Goal: Task Accomplishment & Management: Manage account settings

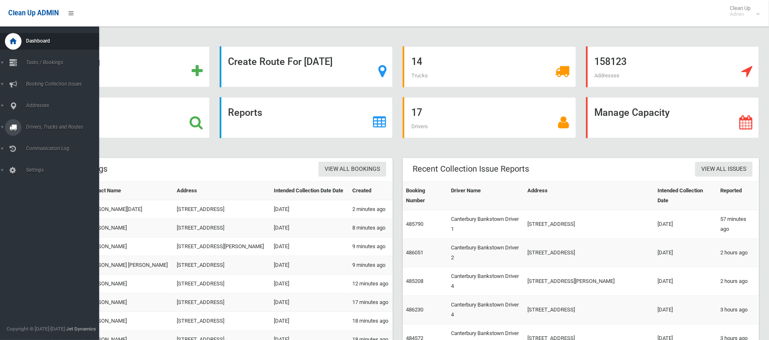
click at [42, 125] on span "Drivers, Trucks and Routes" at bounding box center [62, 127] width 76 height 6
click at [38, 175] on span "Routes" at bounding box center [58, 176] width 69 height 6
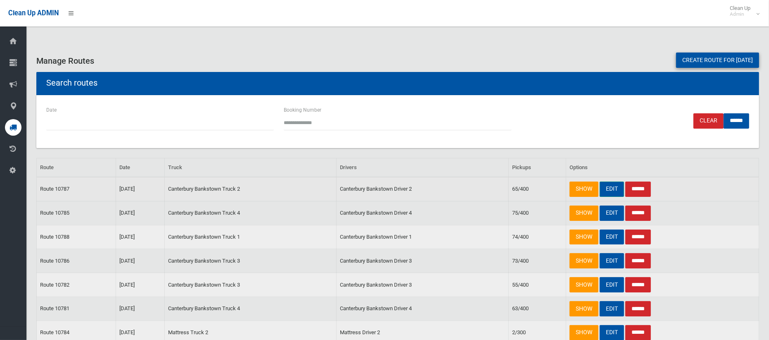
click at [607, 189] on link "EDIT" at bounding box center [612, 188] width 24 height 15
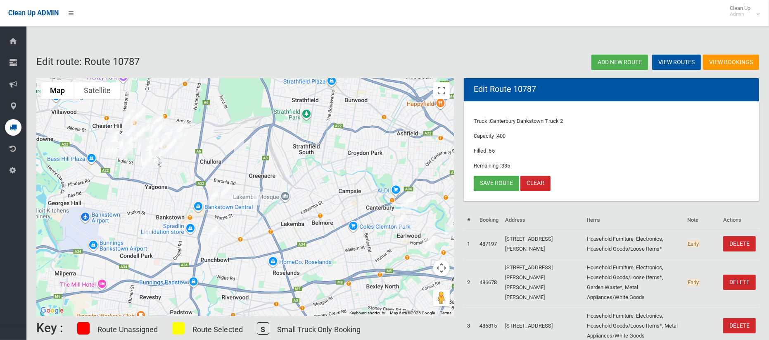
drag, startPoint x: 291, startPoint y: 153, endPoint x: 326, endPoint y: 147, distance: 36.1
click at [326, 147] on div at bounding box center [245, 197] width 418 height 238
